Goal: Transaction & Acquisition: Purchase product/service

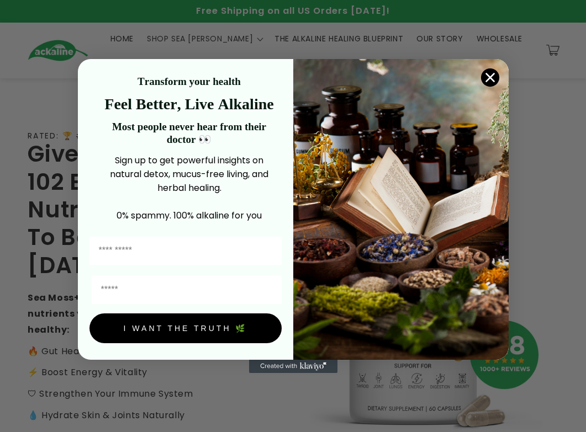
click at [158, 75] on icon "Close dialog" at bounding box center [490, 78] width 8 height 8
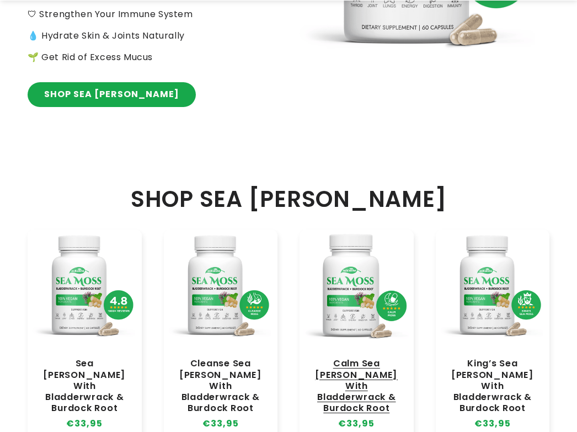
scroll to position [442, 0]
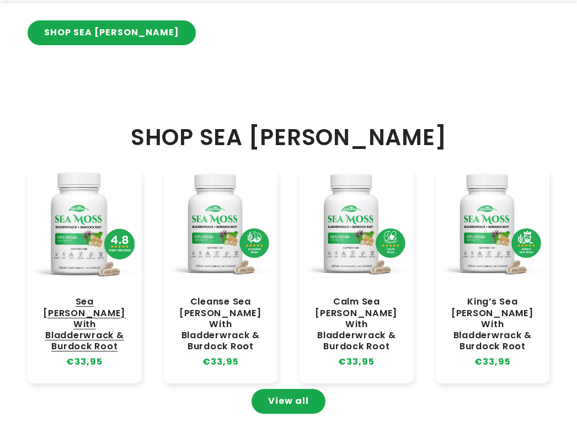
click at [84, 155] on link "Sea [PERSON_NAME] With Bladderwrack & Burdock Root" at bounding box center [85, 324] width 92 height 56
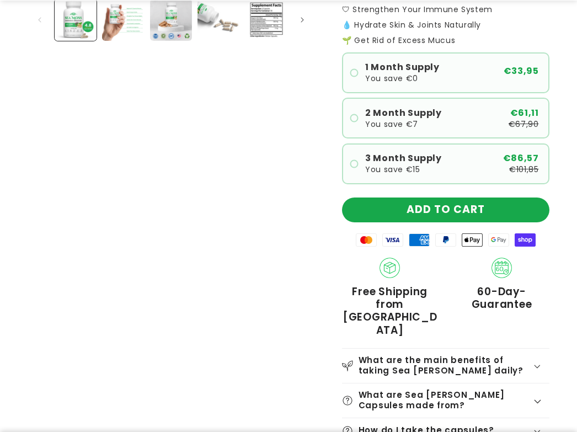
scroll to position [497, 0]
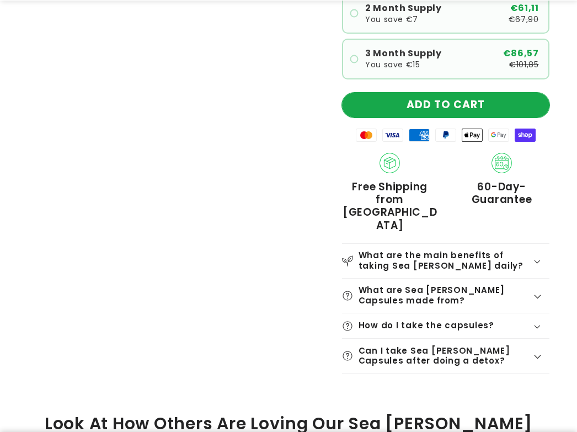
click at [456, 108] on button "ADD TO CART" at bounding box center [446, 105] width 208 height 25
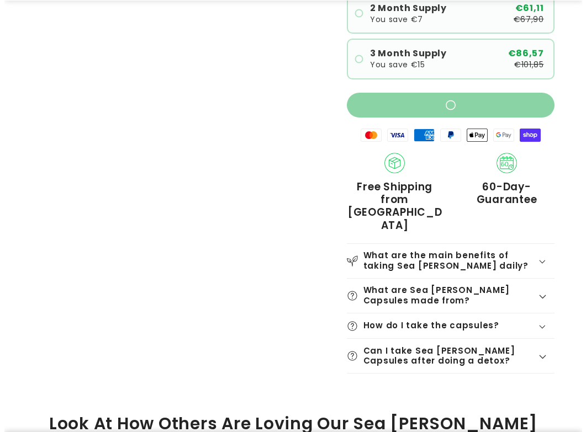
scroll to position [469, 0]
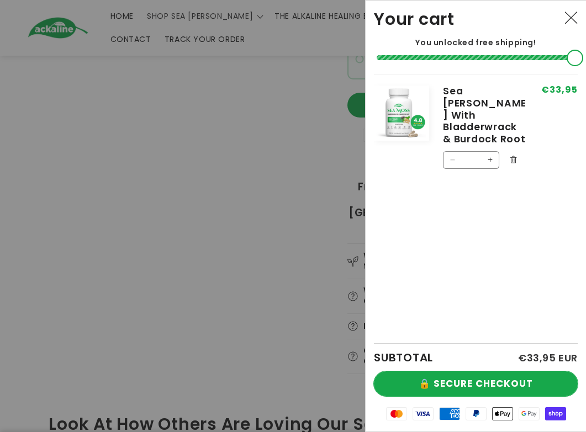
click at [483, 385] on button "🔒 SECURE CHECKOUT" at bounding box center [476, 384] width 204 height 25
